Goal: Task Accomplishment & Management: Manage account settings

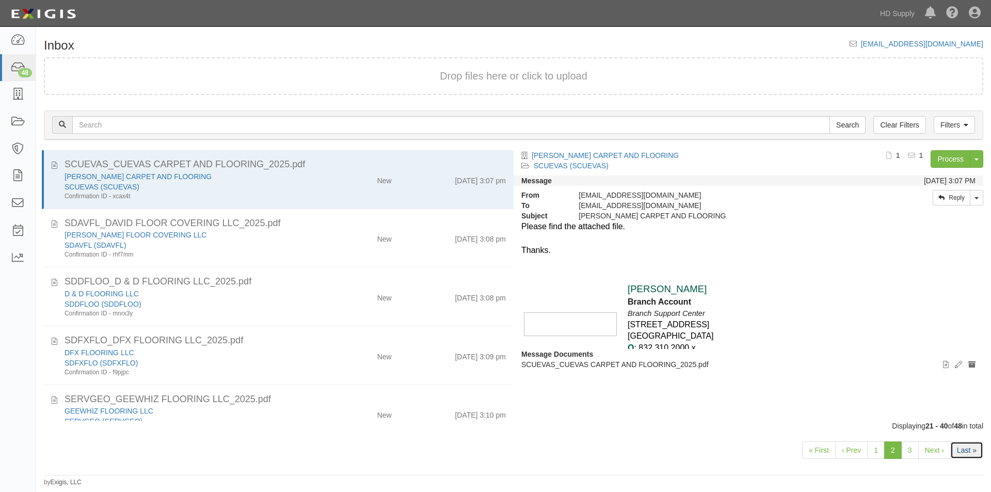
click at [970, 446] on link "Last »" at bounding box center [967, 450] width 33 height 18
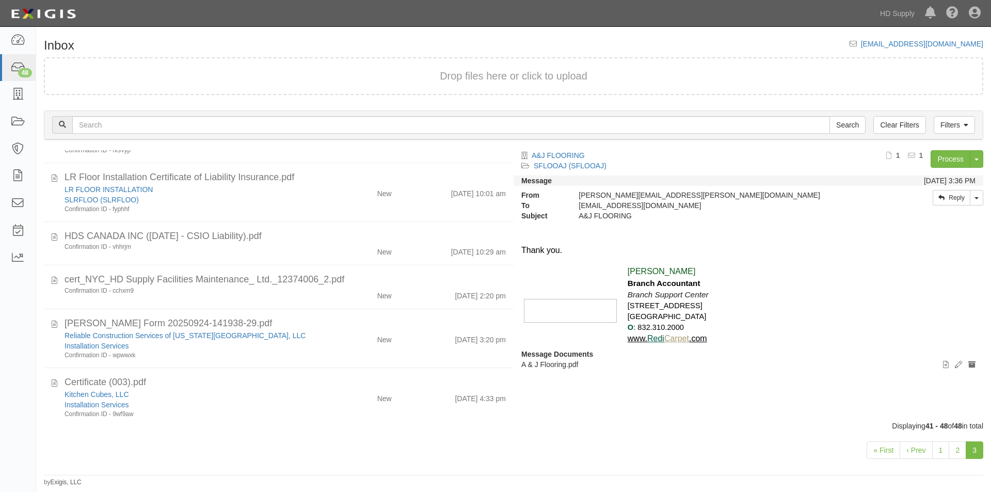
scroll to position [174, 0]
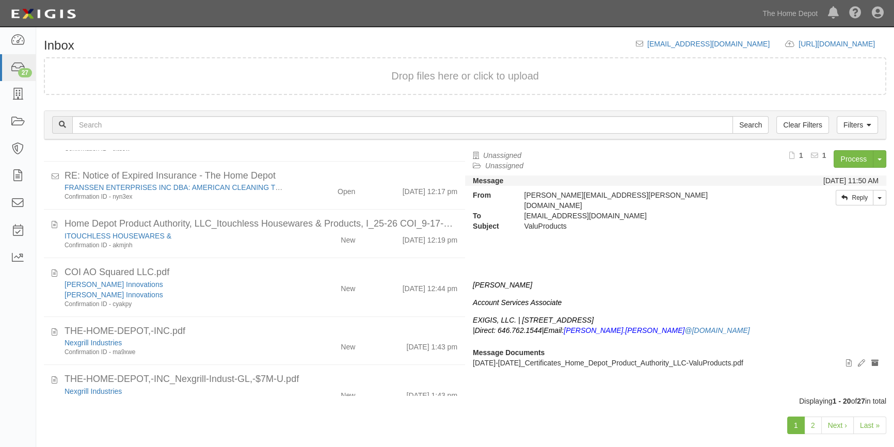
scroll to position [772, 0]
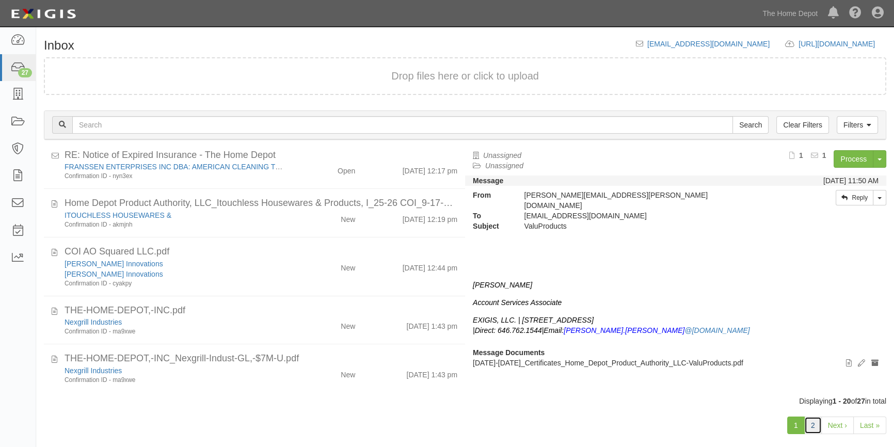
click at [815, 423] on link "2" at bounding box center [813, 426] width 18 height 18
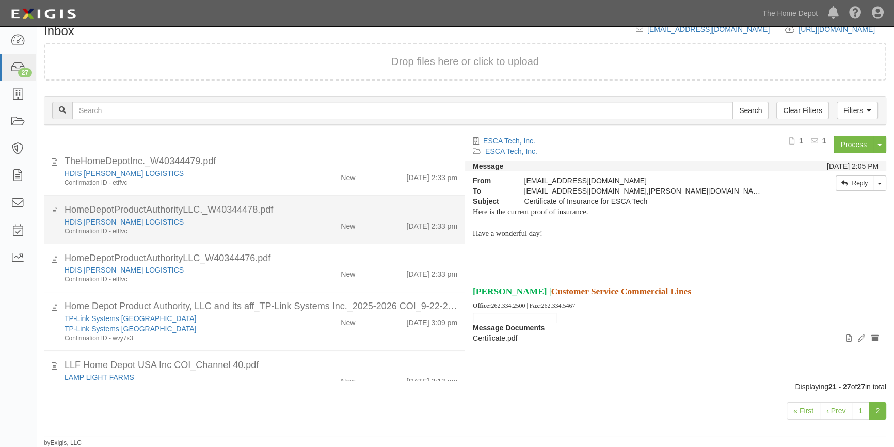
scroll to position [81, 0]
